Goal: Entertainment & Leisure: Consume media (video, audio)

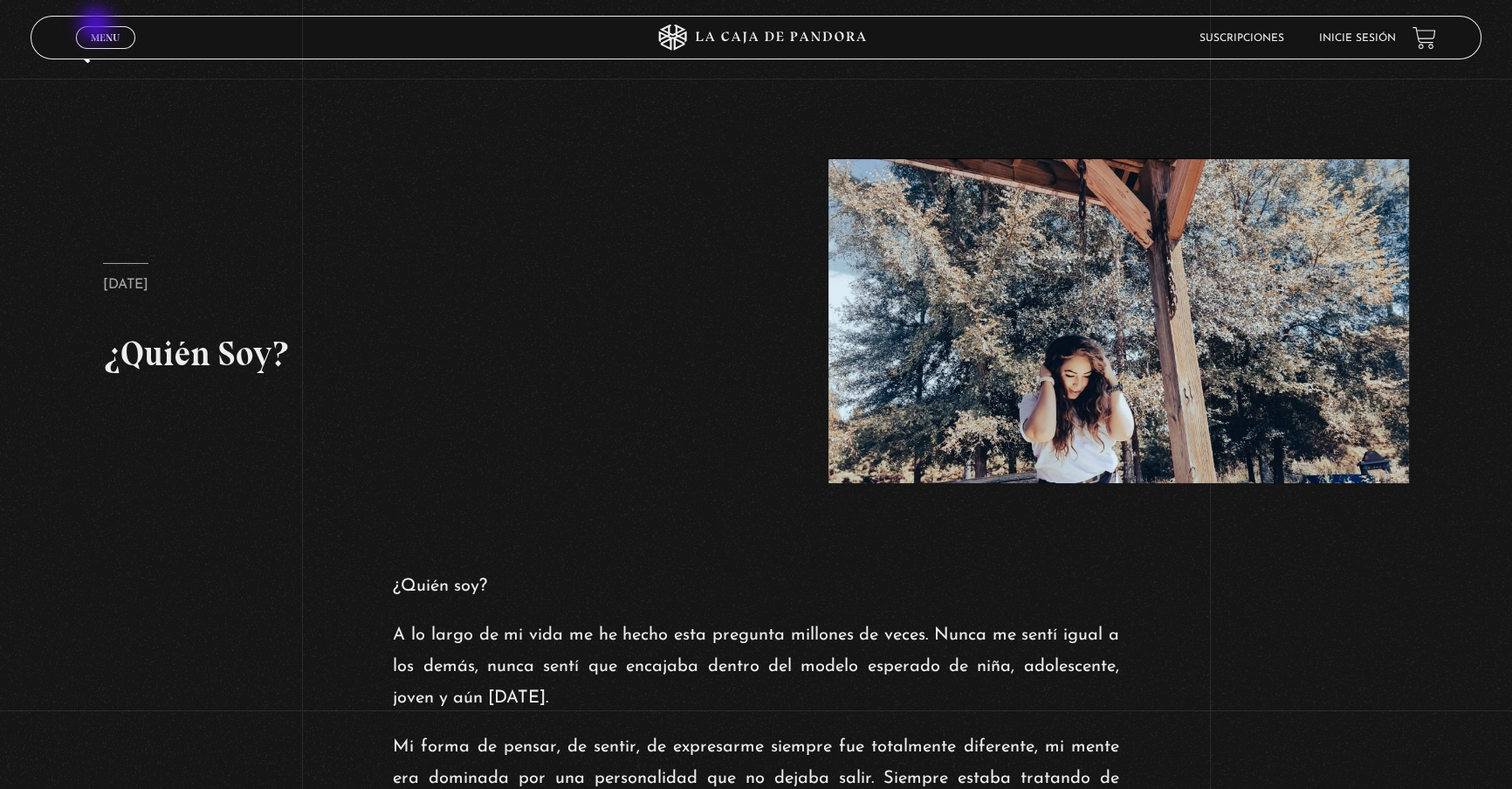
click at [98, 26] on link "Menu Cerrar" at bounding box center [105, 38] width 59 height 23
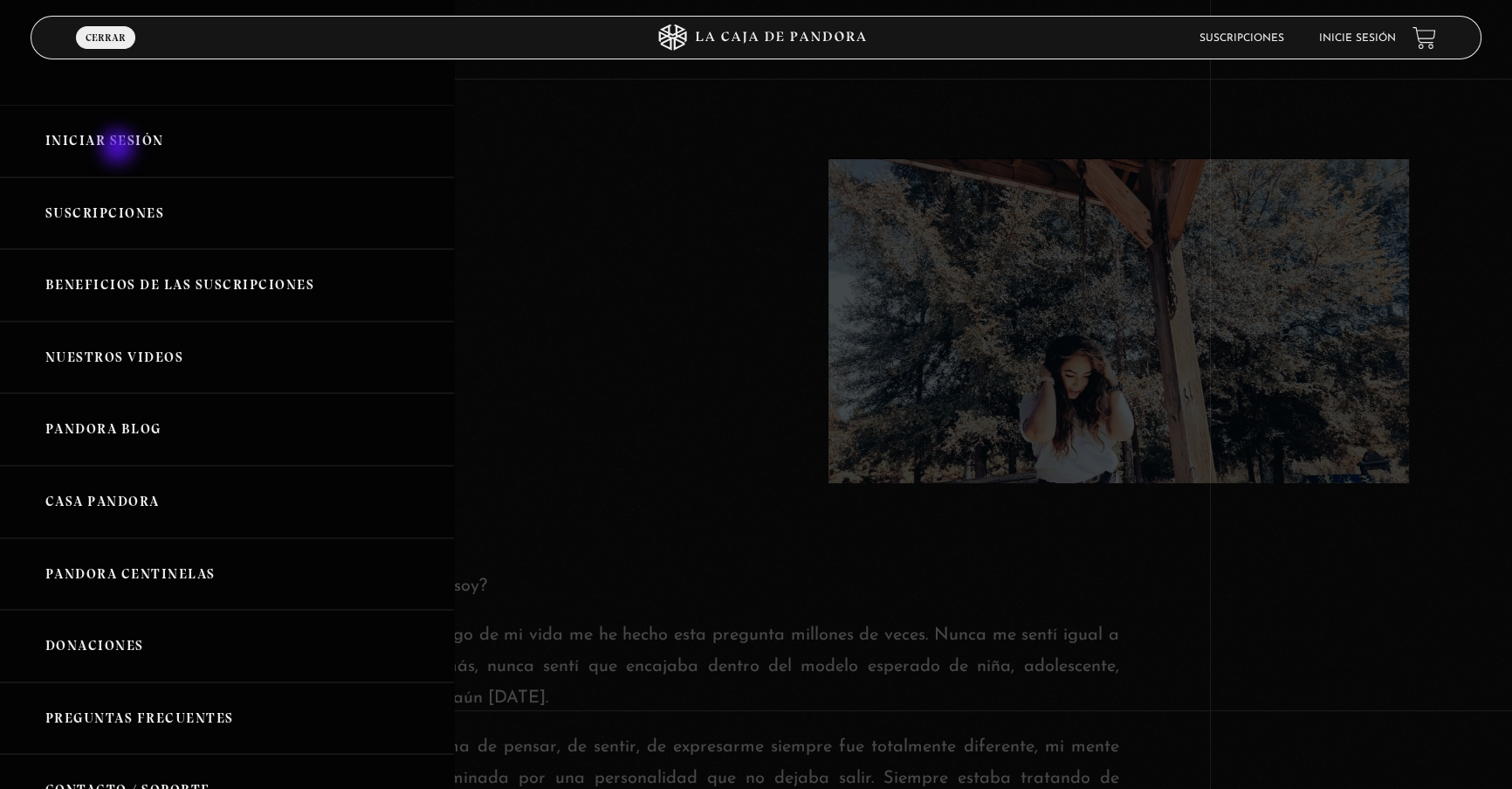
click at [120, 149] on link "Iniciar Sesión" at bounding box center [227, 141] width 454 height 72
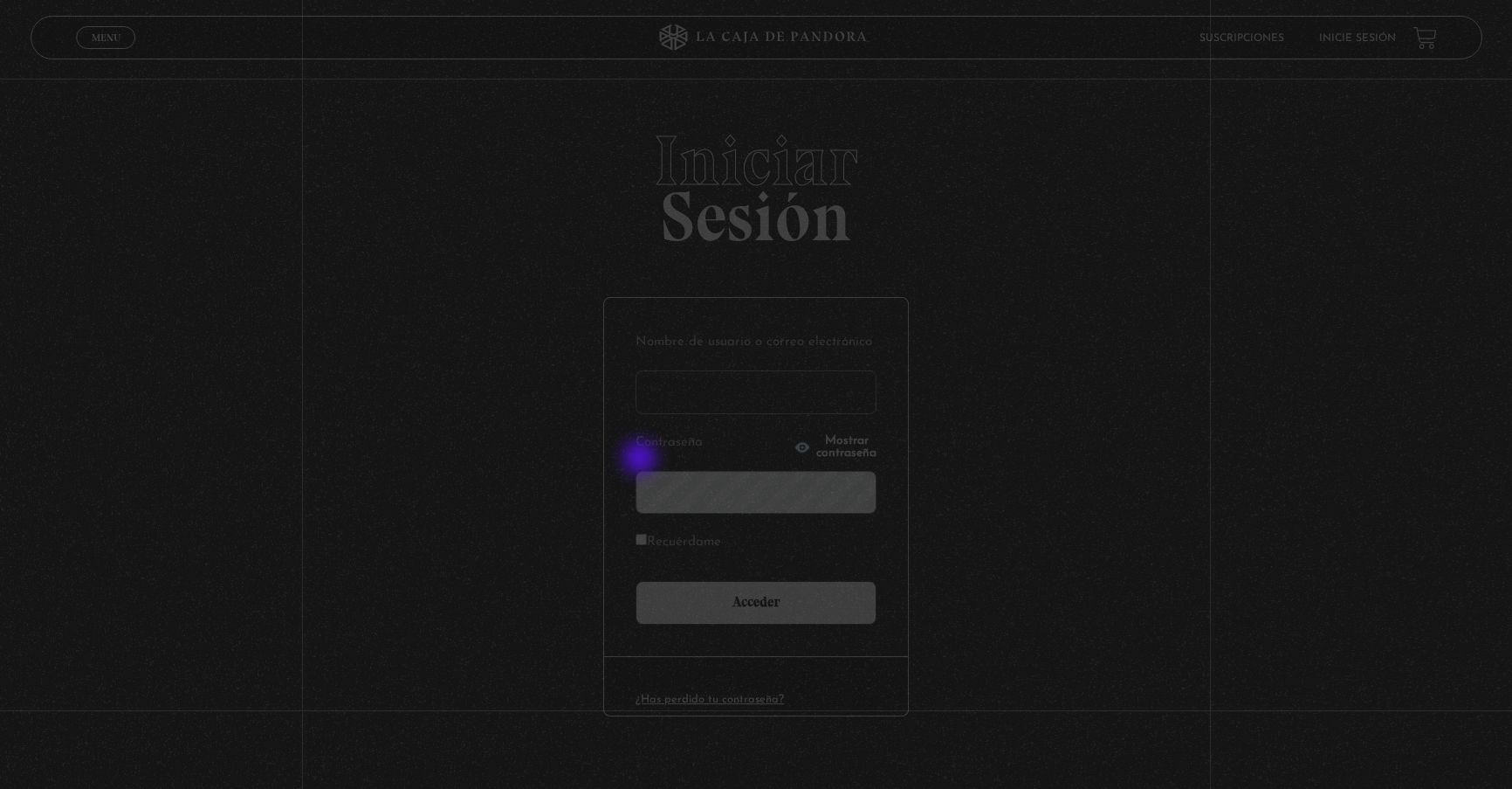
type input "lisbethfelixpaulino"
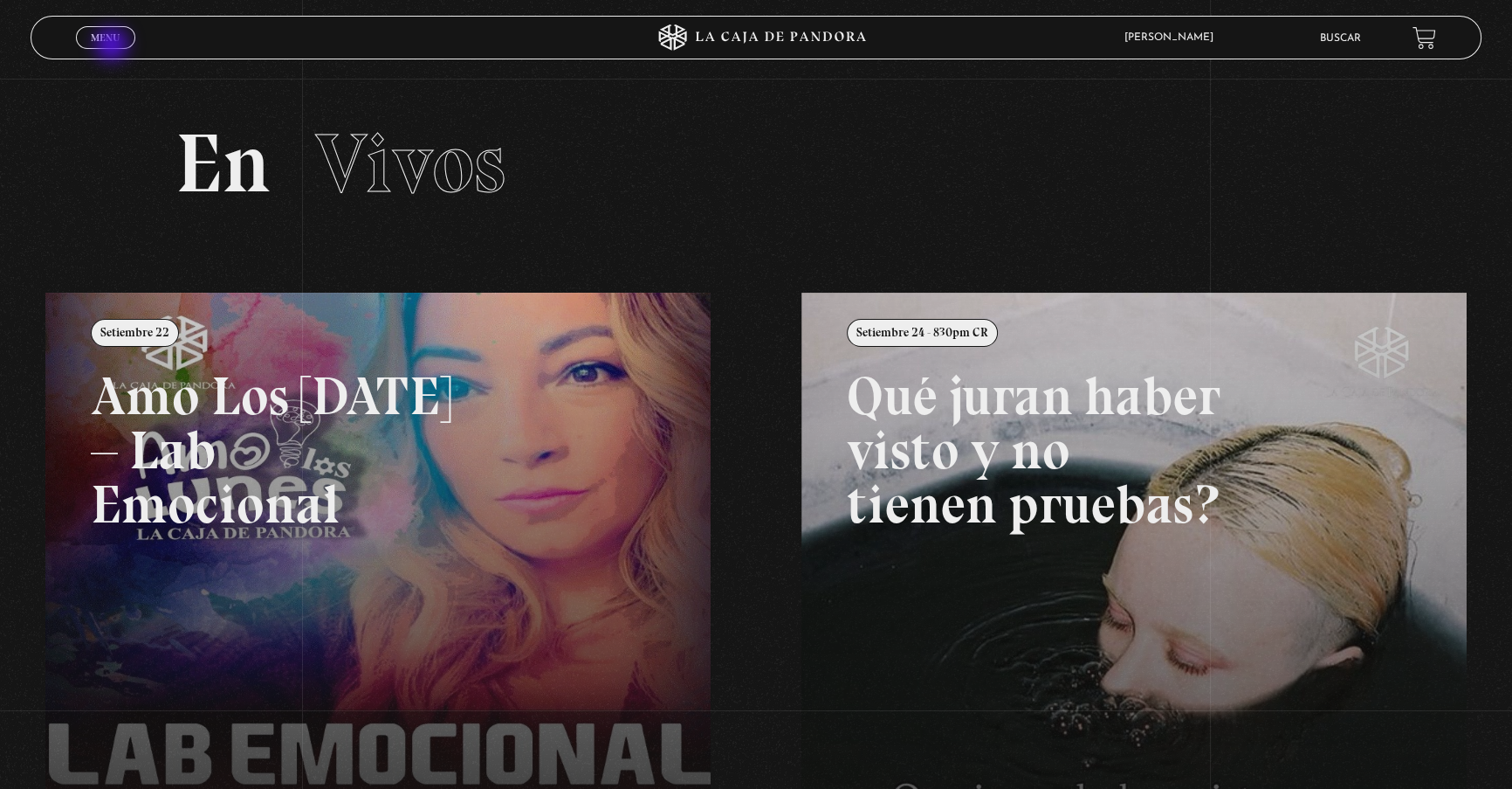
click at [114, 48] on span "Cerrar" at bounding box center [105, 54] width 41 height 12
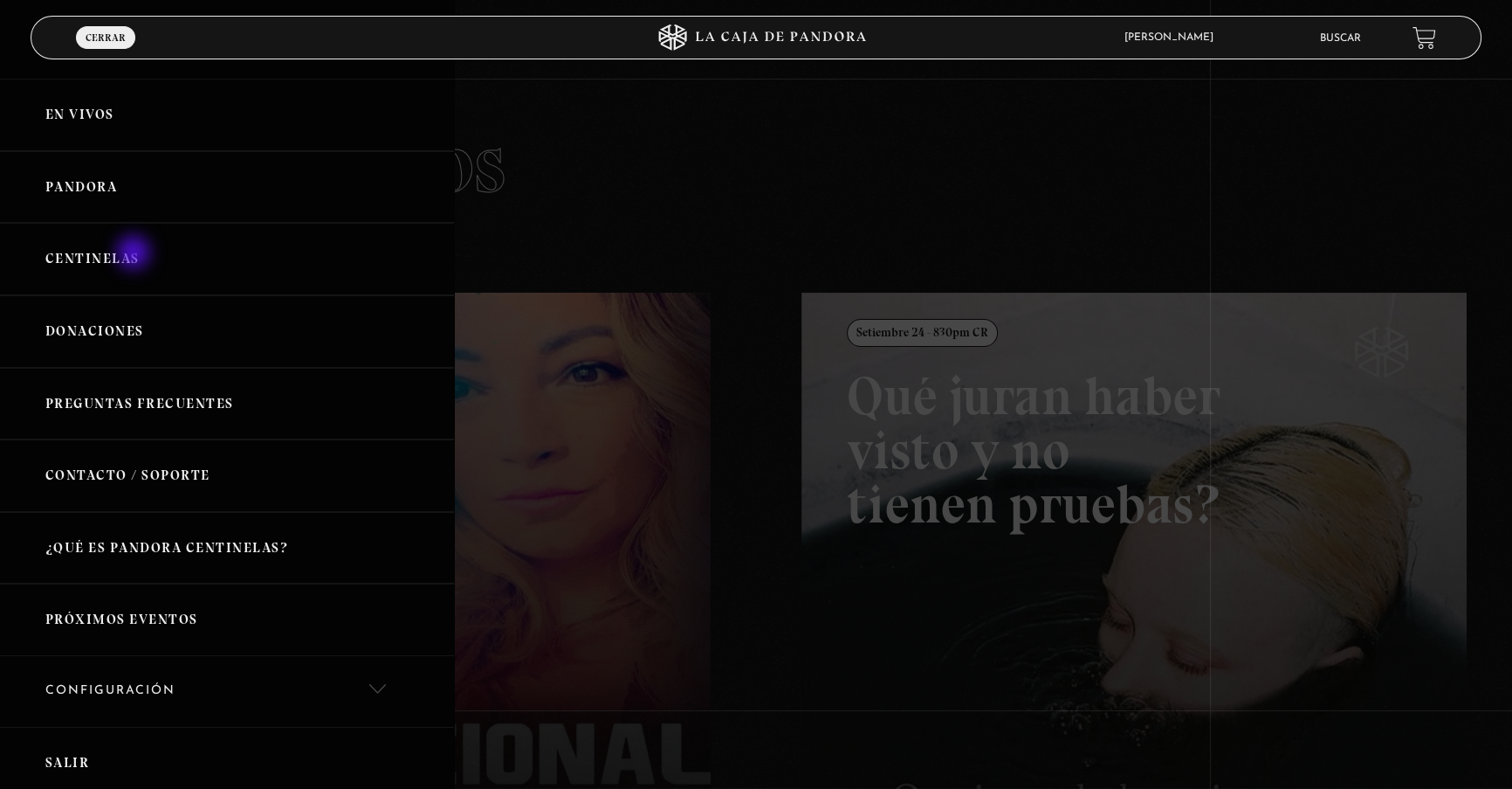
click at [136, 254] on link "Centinelas" at bounding box center [227, 259] width 454 height 72
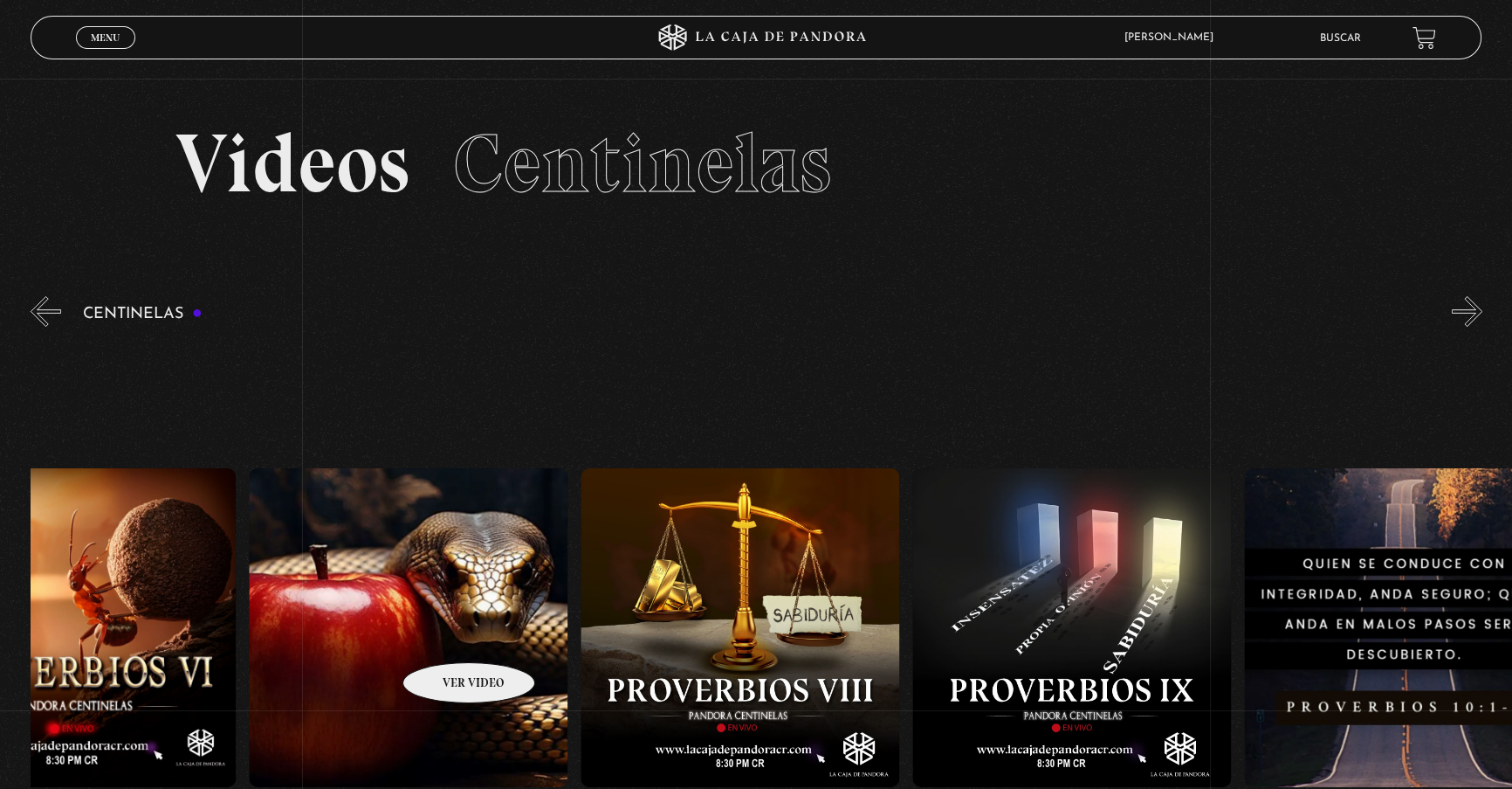
drag, startPoint x: 999, startPoint y: 630, endPoint x: 431, endPoint y: 635, distance: 568.0
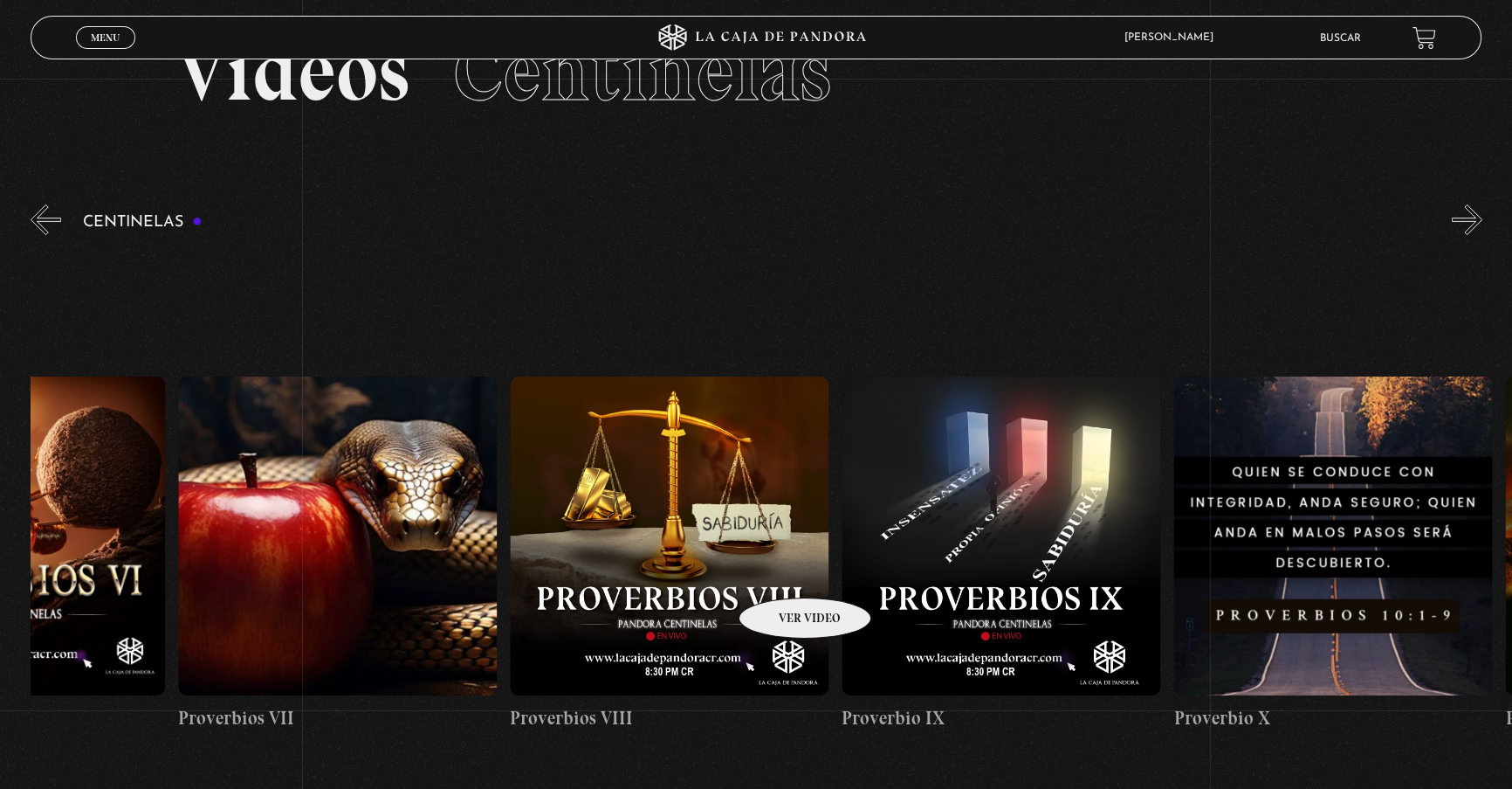
scroll to position [238, 0]
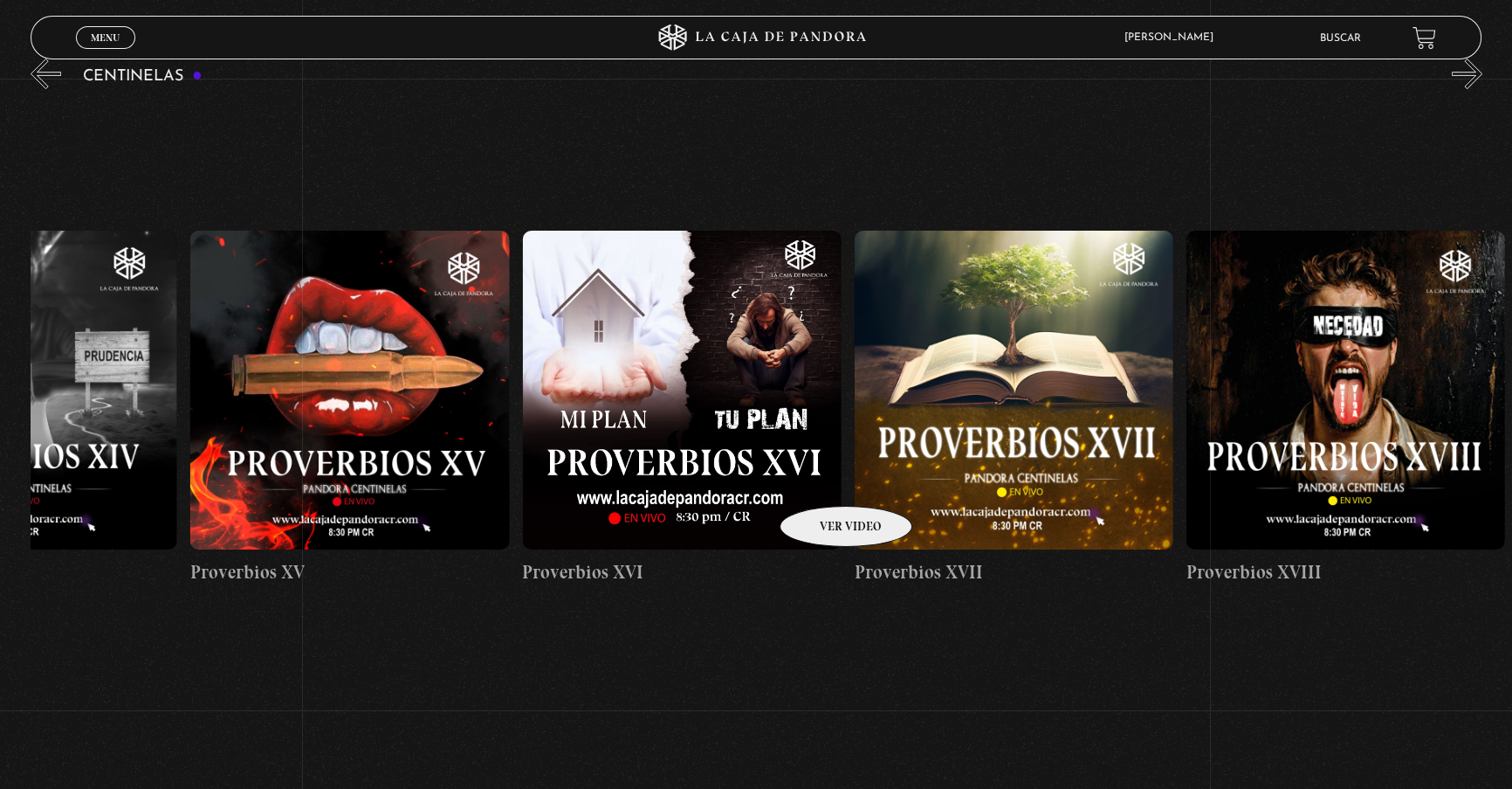
drag, startPoint x: 1023, startPoint y: 480, endPoint x: 524, endPoint y: 478, distance: 499.0
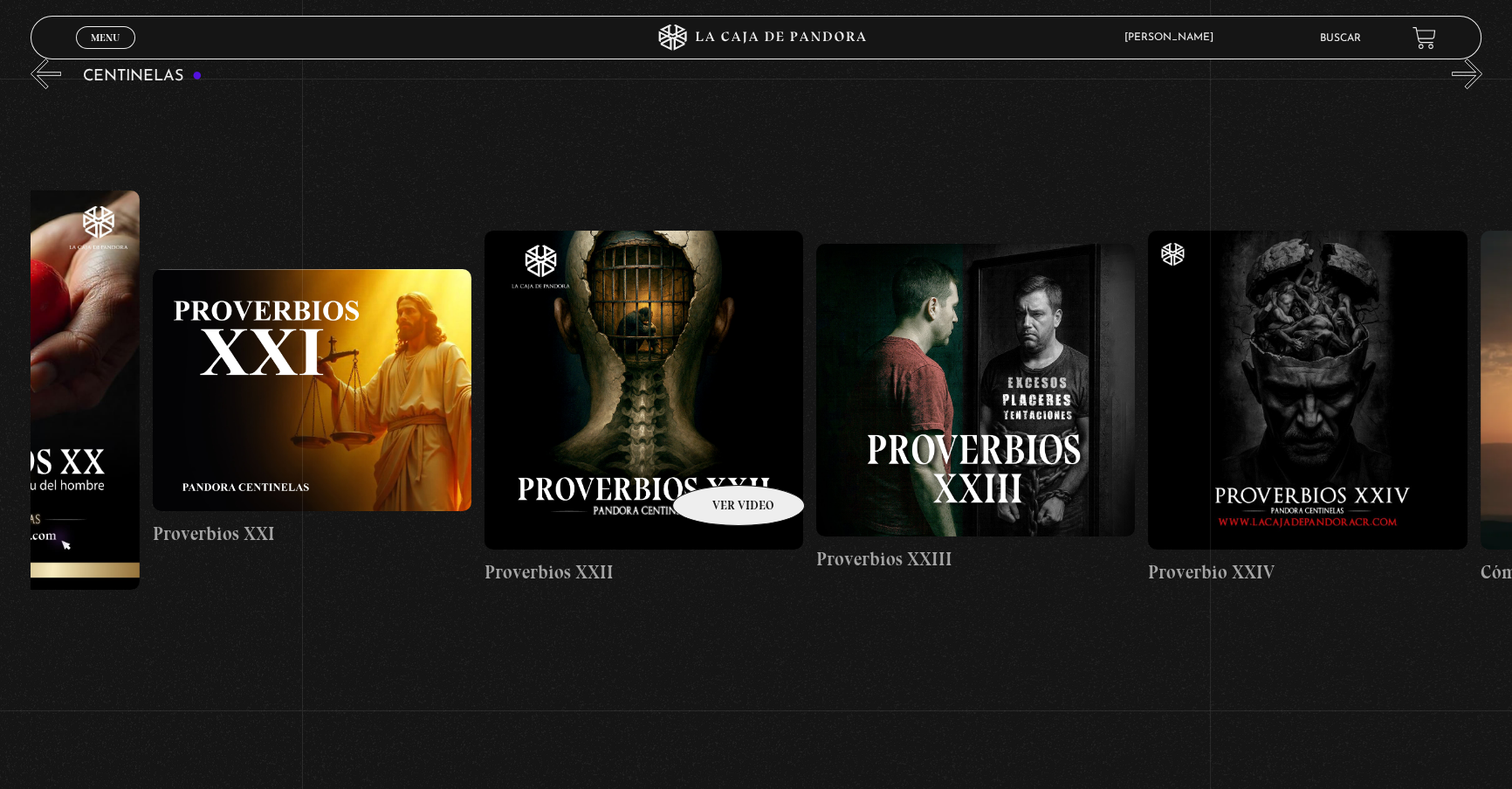
drag, startPoint x: 1119, startPoint y: 450, endPoint x: 716, endPoint y: 459, distance: 403.1
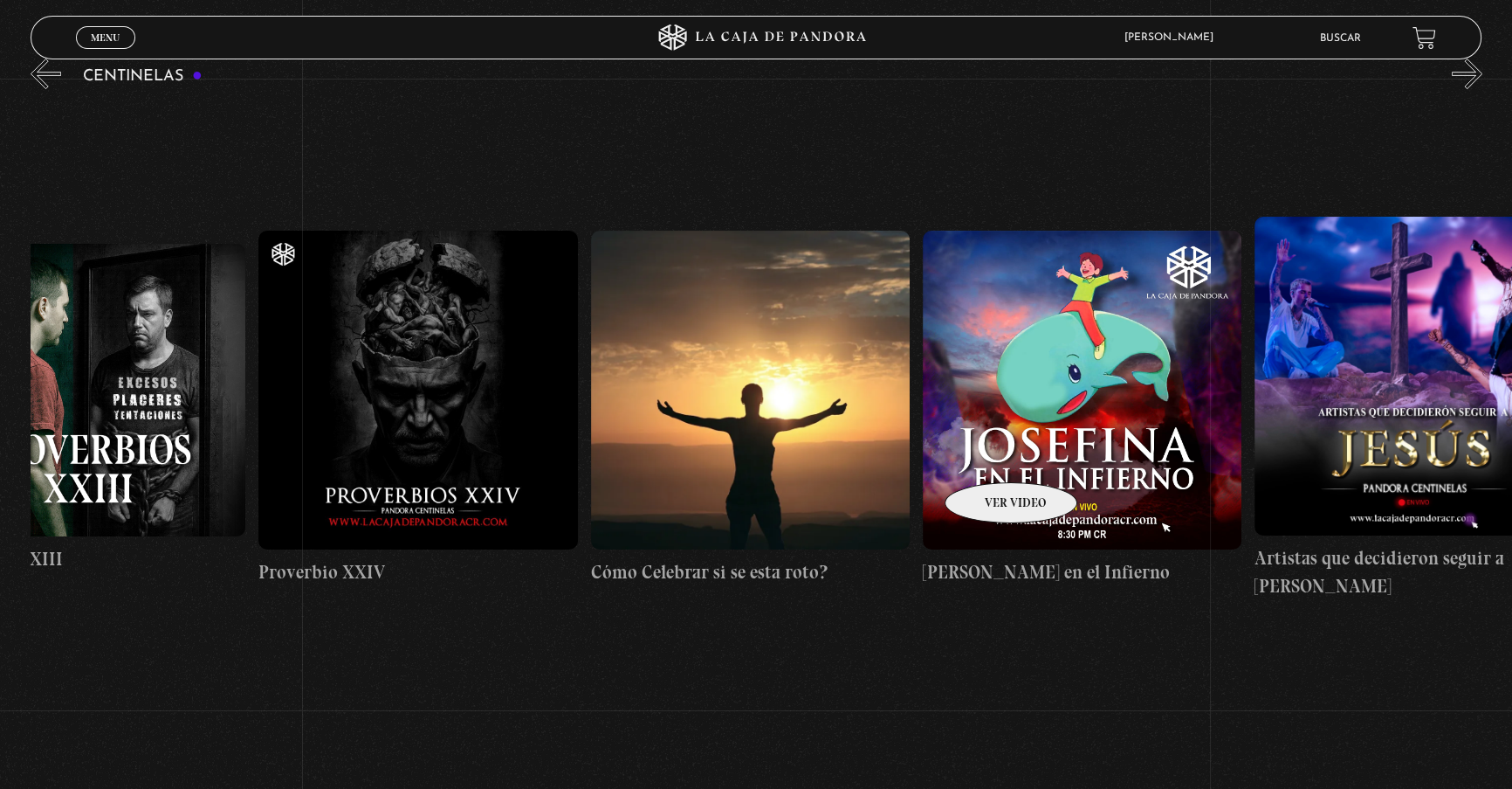
scroll to position [0, 8397]
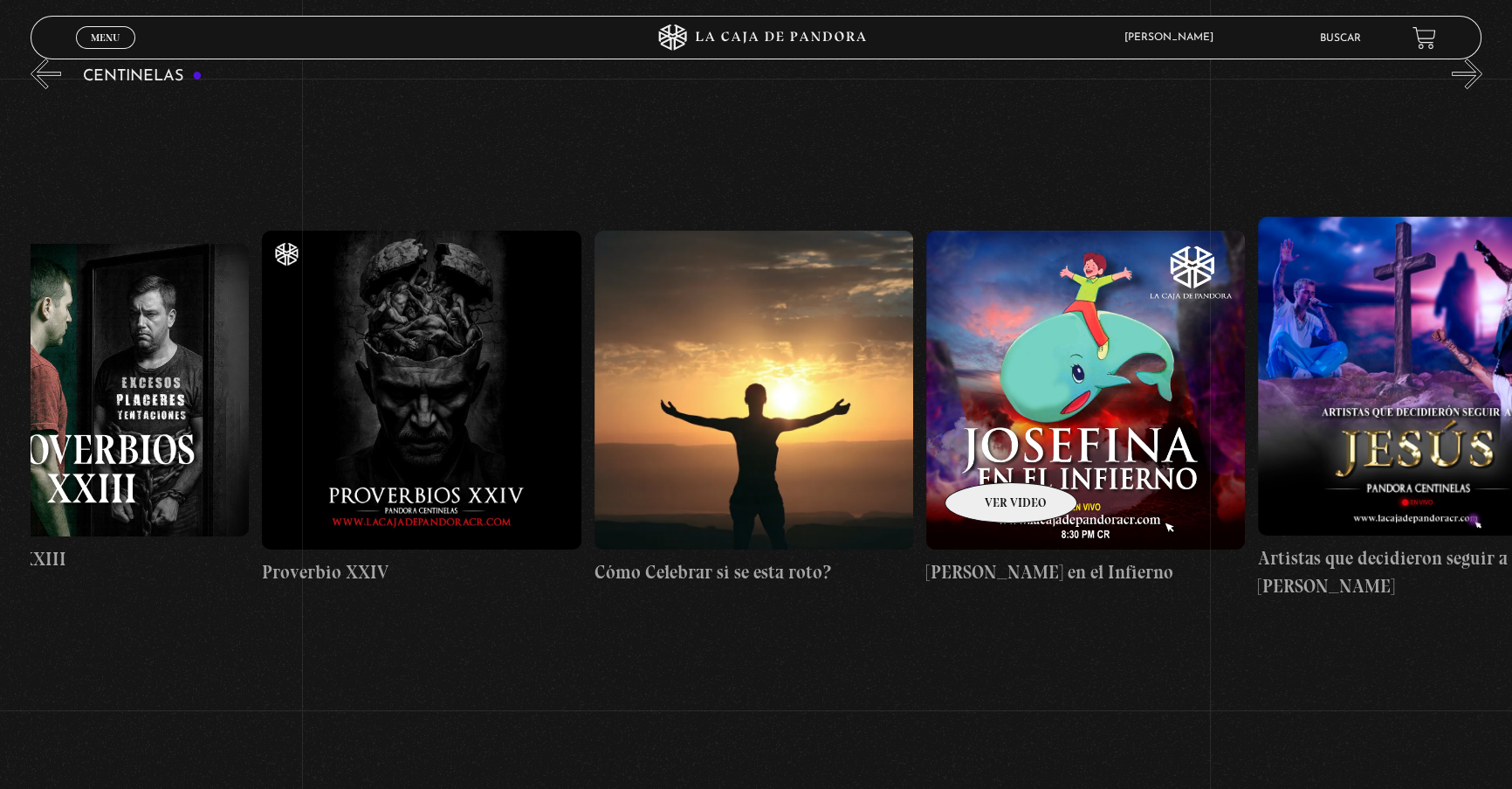
drag, startPoint x: 1078, startPoint y: 450, endPoint x: 988, endPoint y: 456, distance: 90.2
click at [434, 405] on figure at bounding box center [422, 390] width 319 height 319
